Goal: Transaction & Acquisition: Download file/media

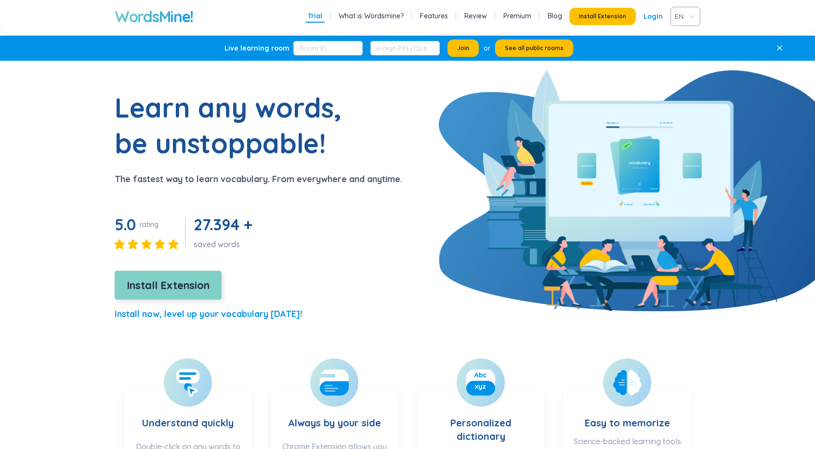
click at [200, 290] on span "Install Extension" at bounding box center [168, 285] width 83 height 17
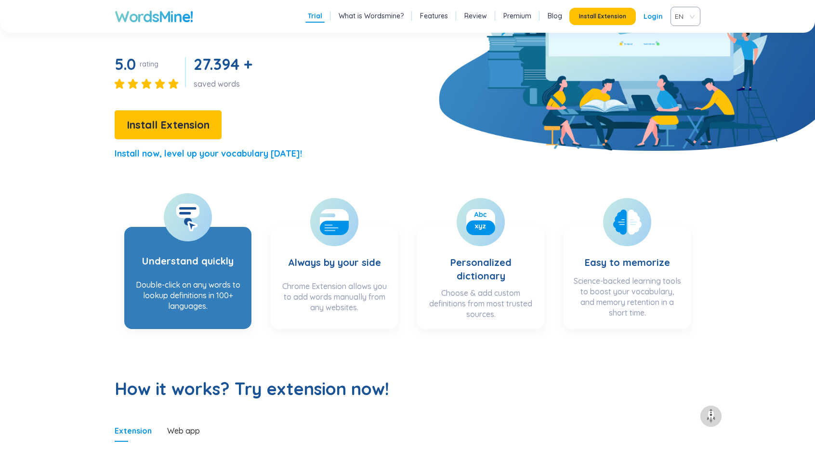
scroll to position [321, 0]
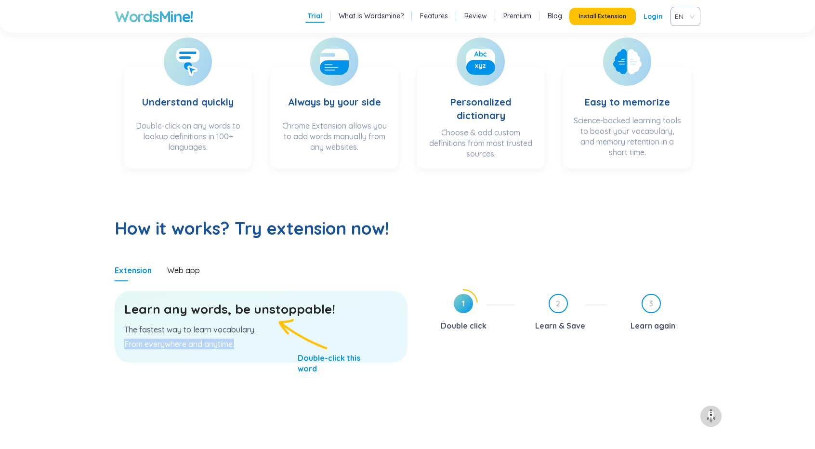
click at [351, 334] on div "Learn any words, be unstoppable! The fastest way to learn vocabulary. From ever…" at bounding box center [261, 327] width 293 height 72
click at [455, 301] on span "1" at bounding box center [463, 303] width 19 height 19
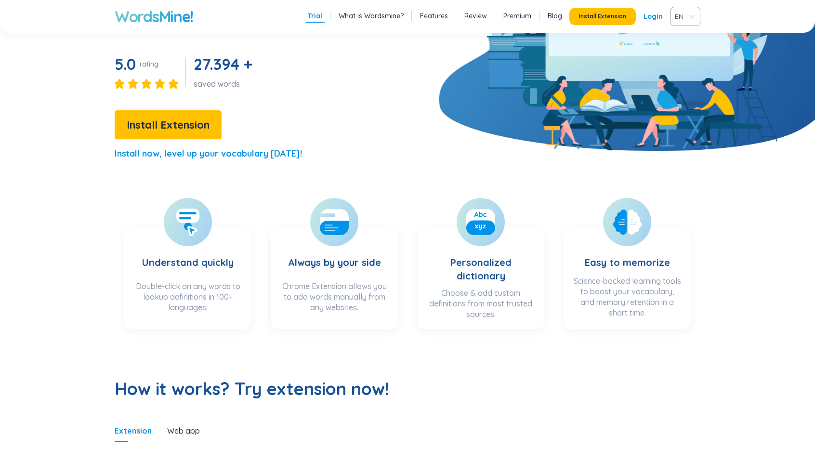
scroll to position [0, 0]
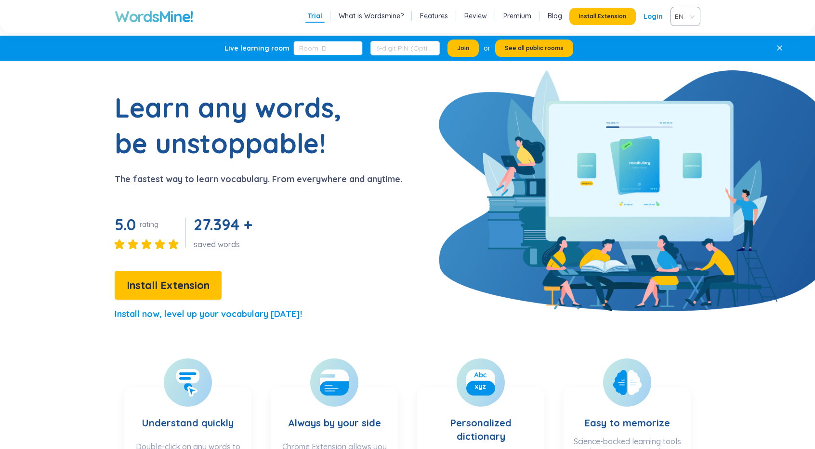
click at [341, 45] on input "text" at bounding box center [327, 48] width 69 height 14
click at [417, 46] on input "text" at bounding box center [404, 48] width 69 height 14
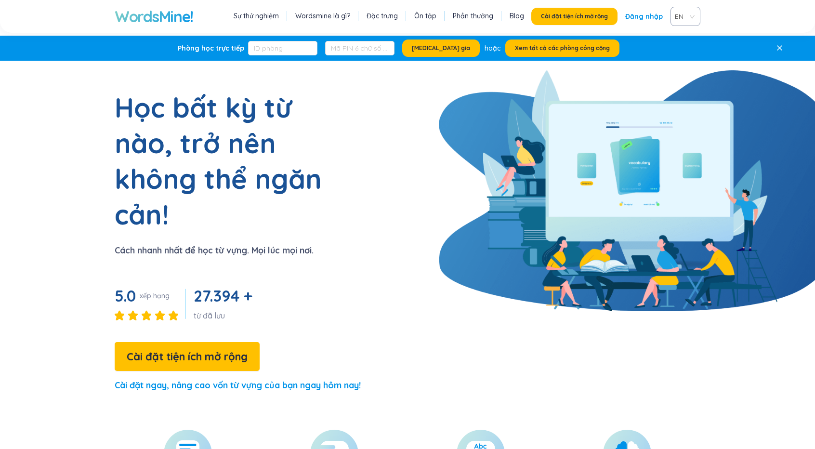
click at [685, 14] on span "EN" at bounding box center [683, 16] width 17 height 14
click at [689, 53] on div "VIE" at bounding box center [686, 53] width 18 height 11
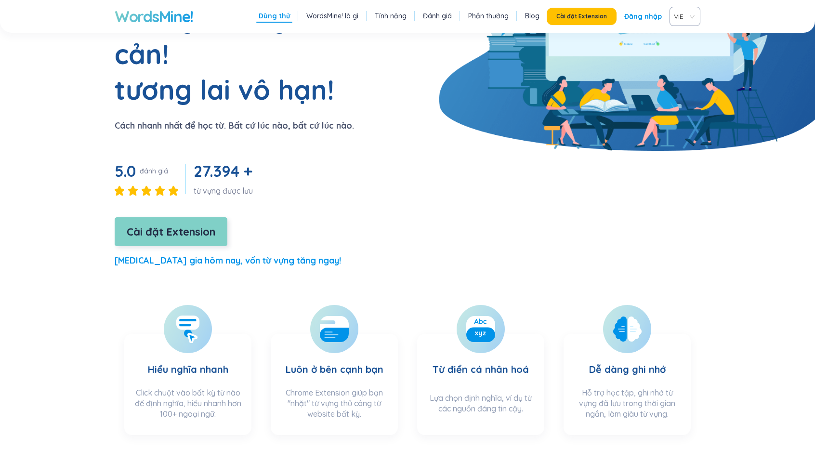
click at [202, 225] on font "Cài đặt Extension" at bounding box center [171, 231] width 89 height 13
